Goal: Task Accomplishment & Management: Use online tool/utility

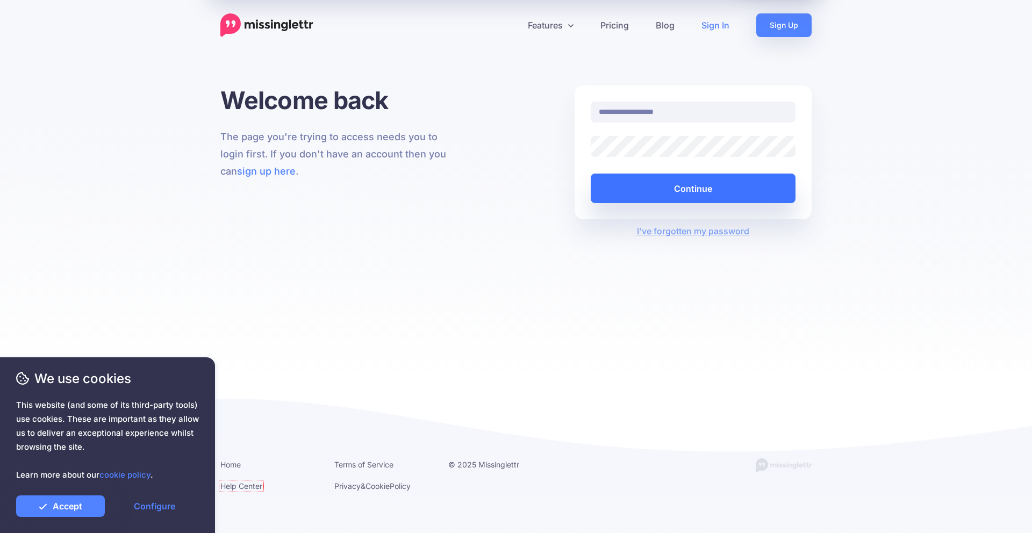
click at [653, 185] on button "Continue" at bounding box center [693, 189] width 205 height 30
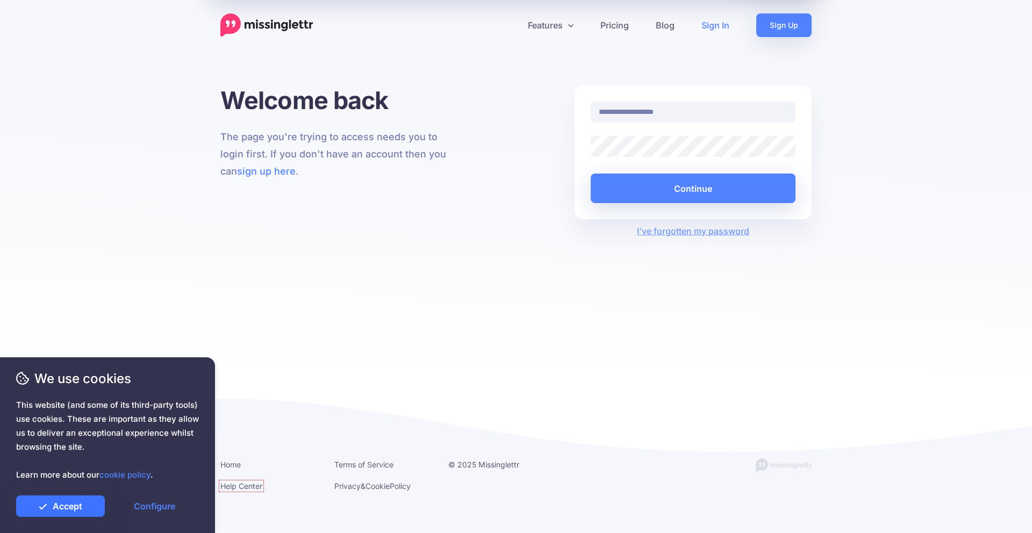
click at [76, 509] on link "Accept" at bounding box center [60, 507] width 89 height 22
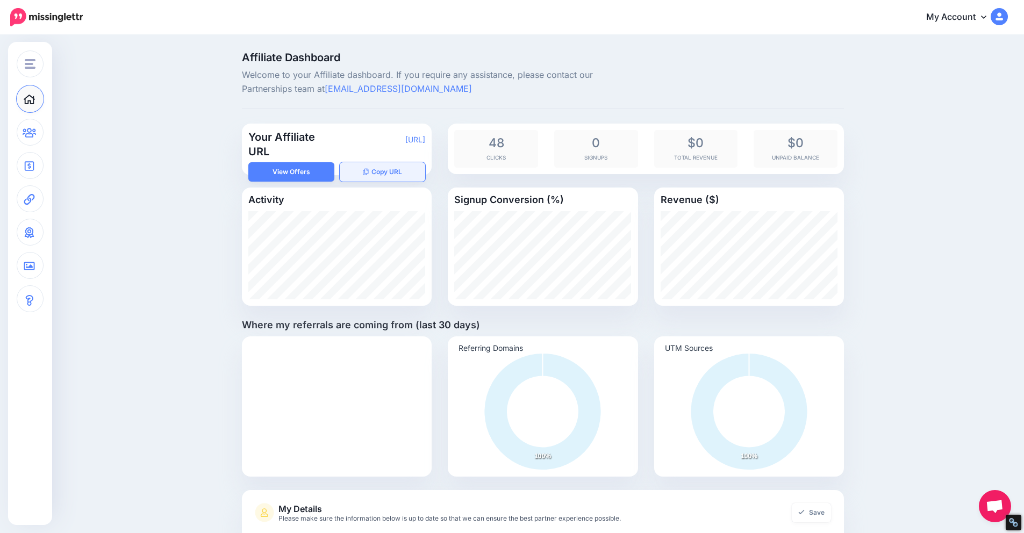
click at [369, 176] on button "Copy URL" at bounding box center [383, 171] width 86 height 19
